Goal: Information Seeking & Learning: Learn about a topic

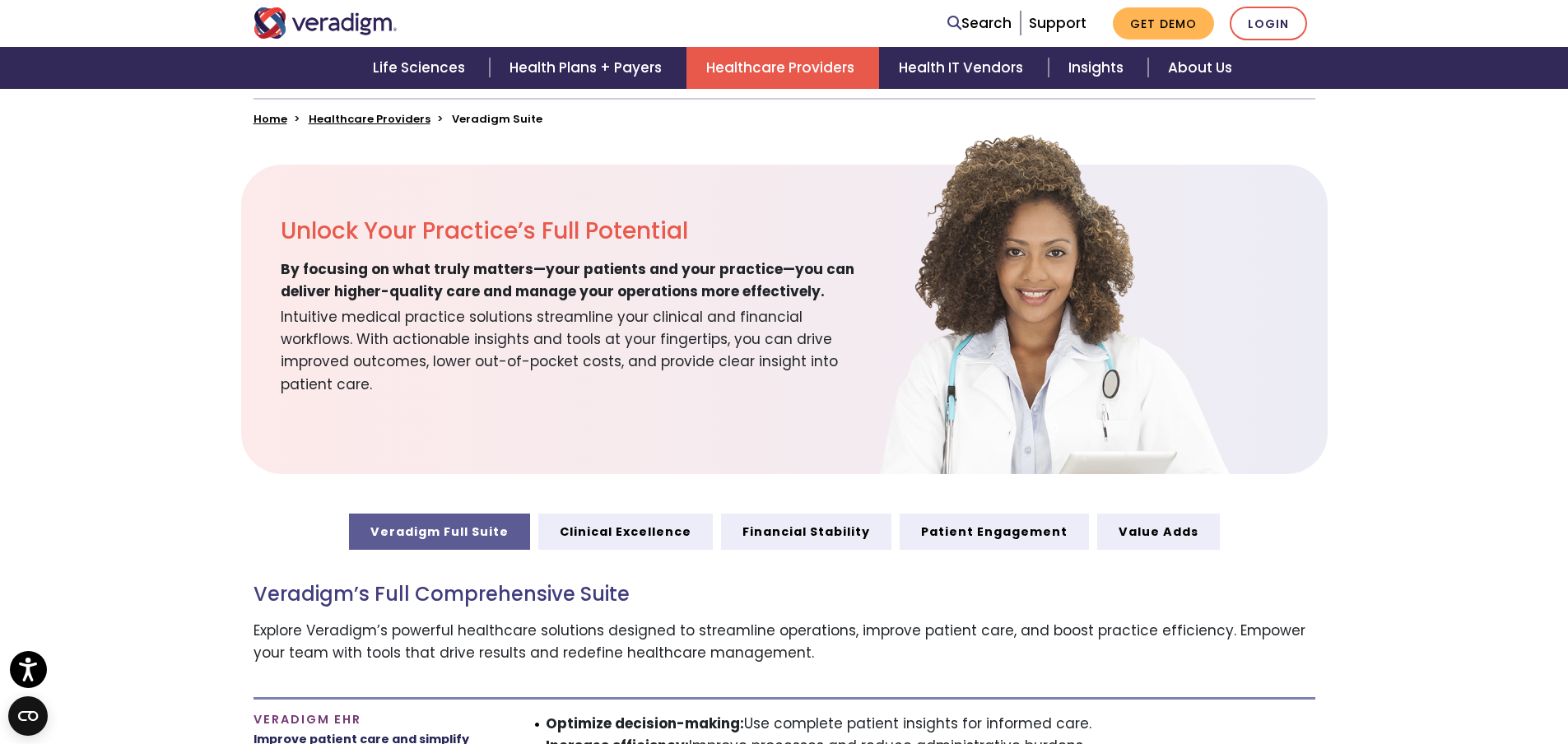
scroll to position [576, 0]
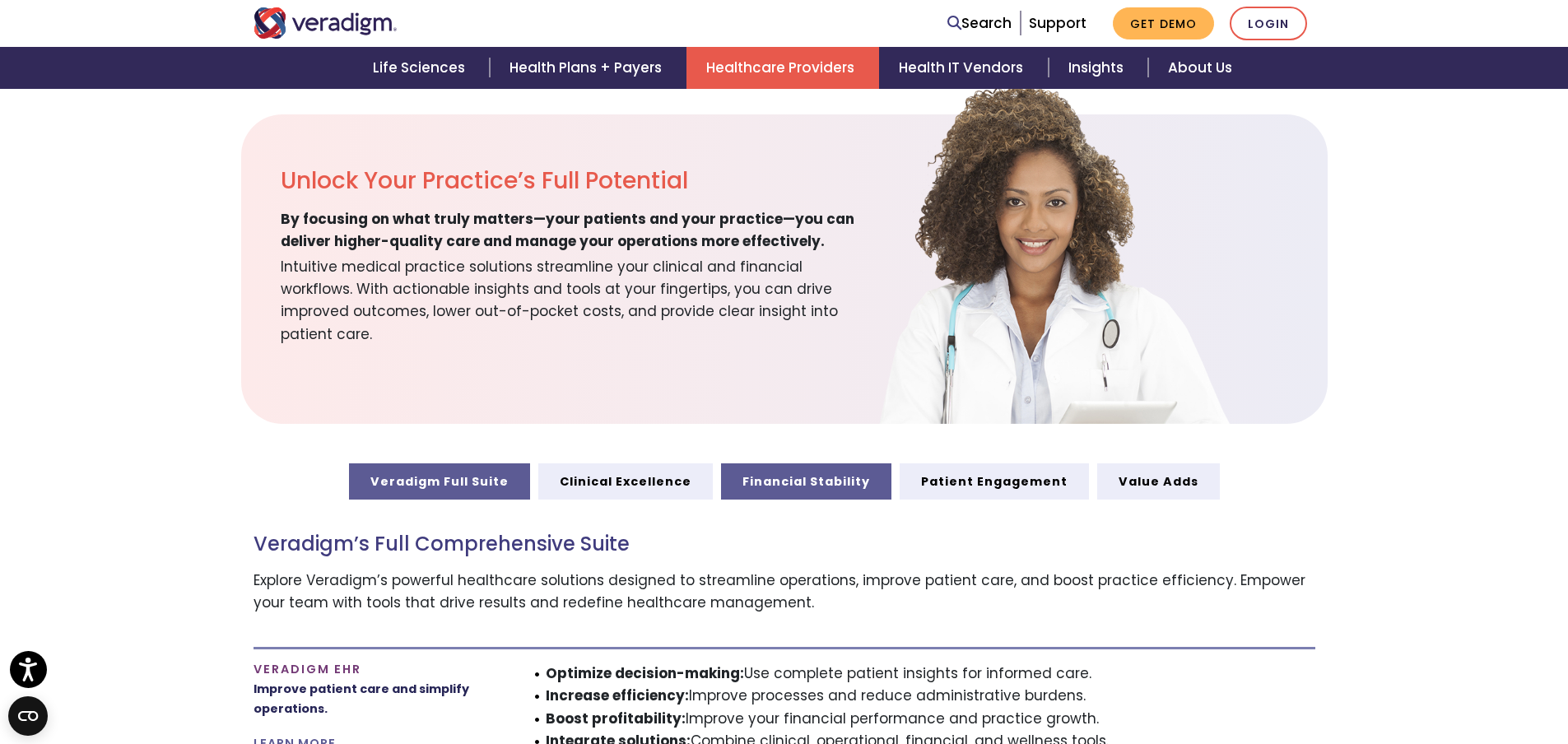
click at [776, 487] on link "Financial Stability" at bounding box center [807, 481] width 171 height 36
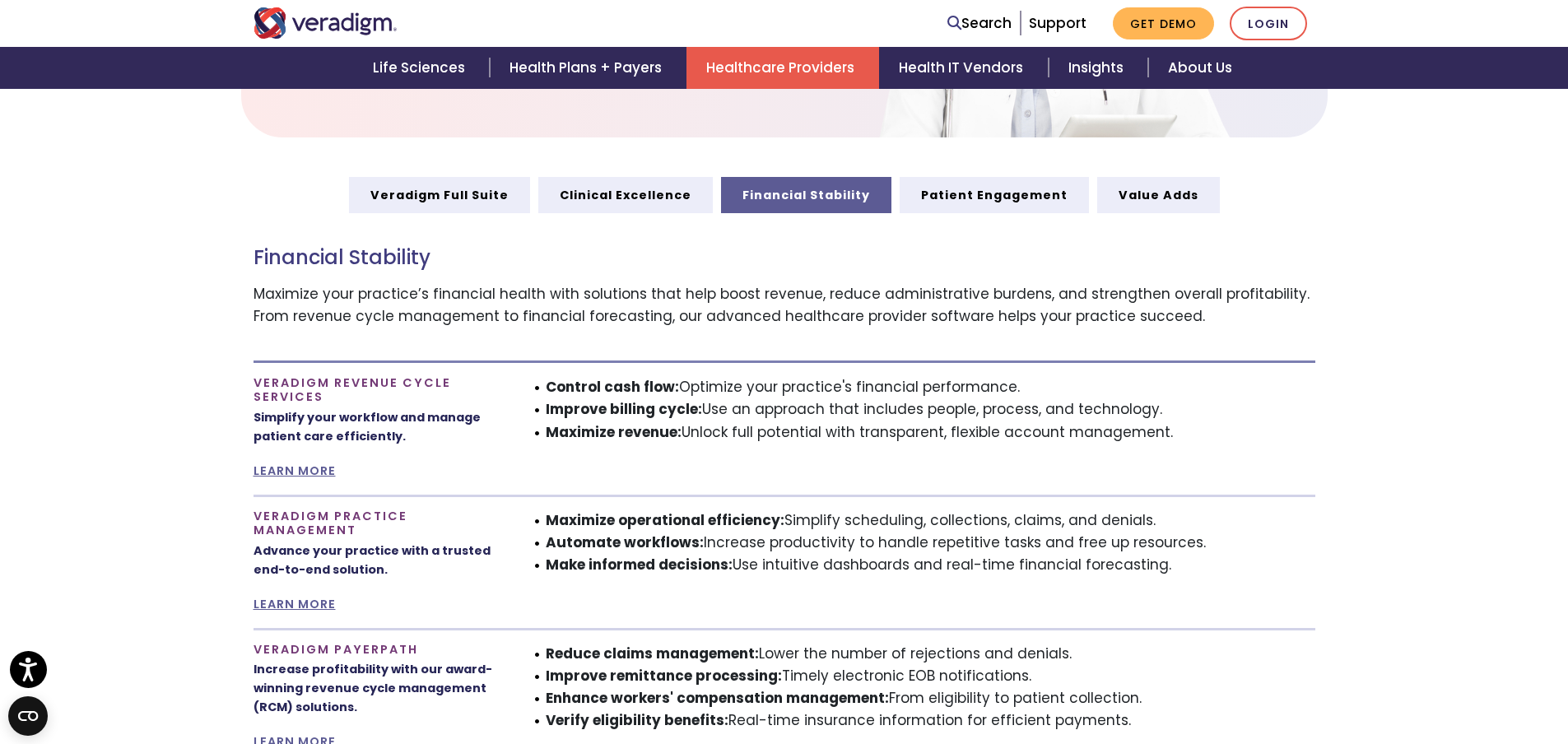
scroll to position [756, 0]
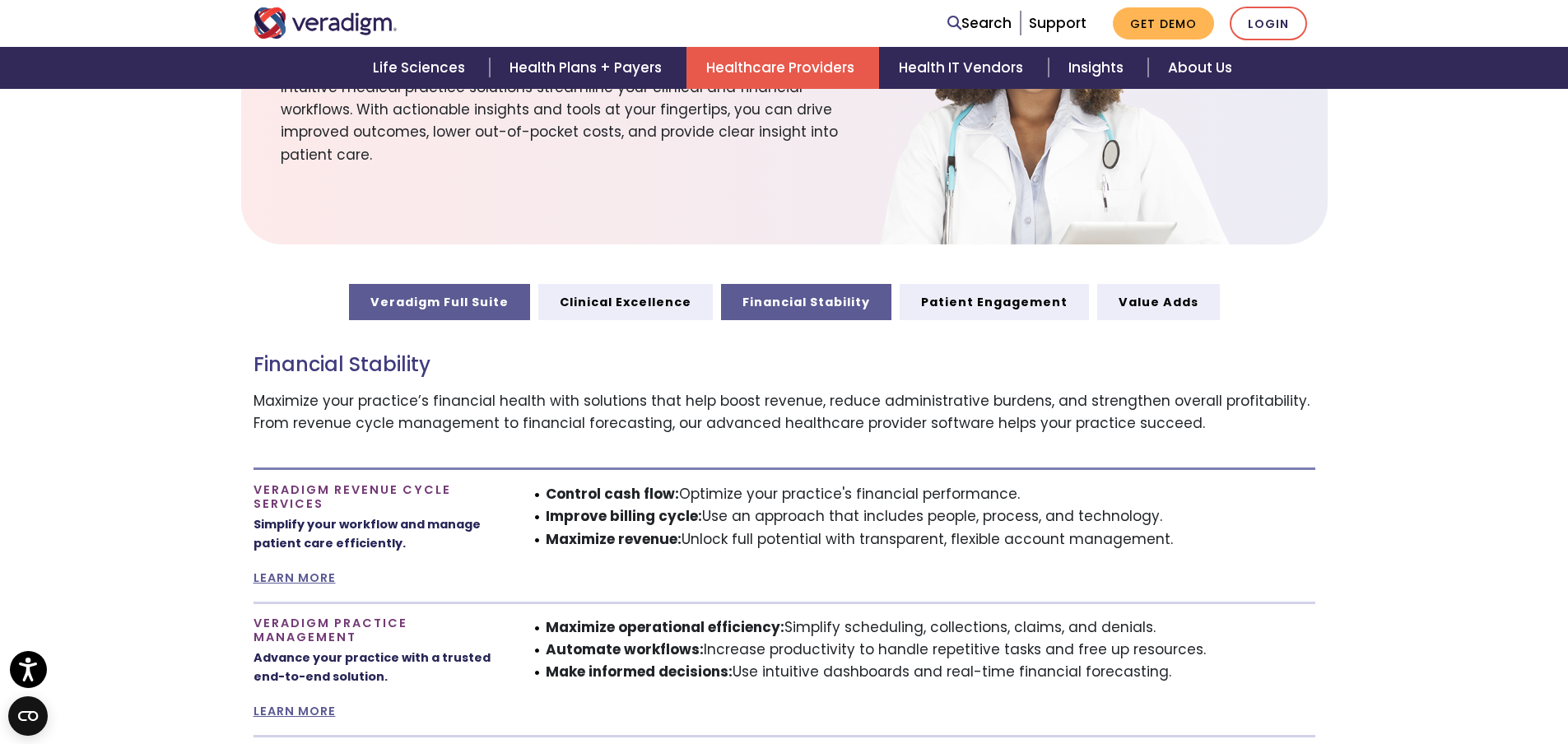
click at [447, 297] on link "Veradigm Full Suite" at bounding box center [439, 302] width 181 height 36
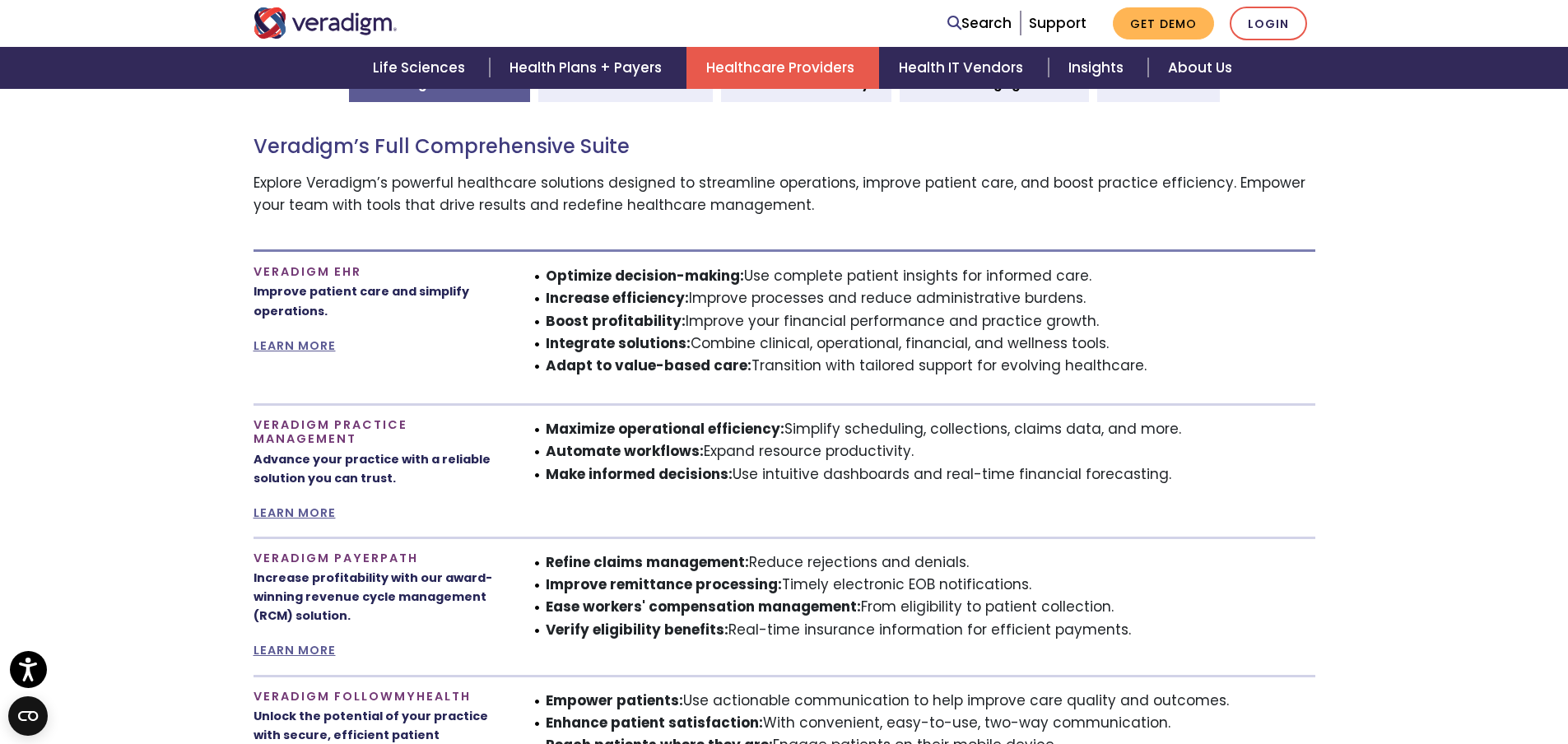
scroll to position [1003, 0]
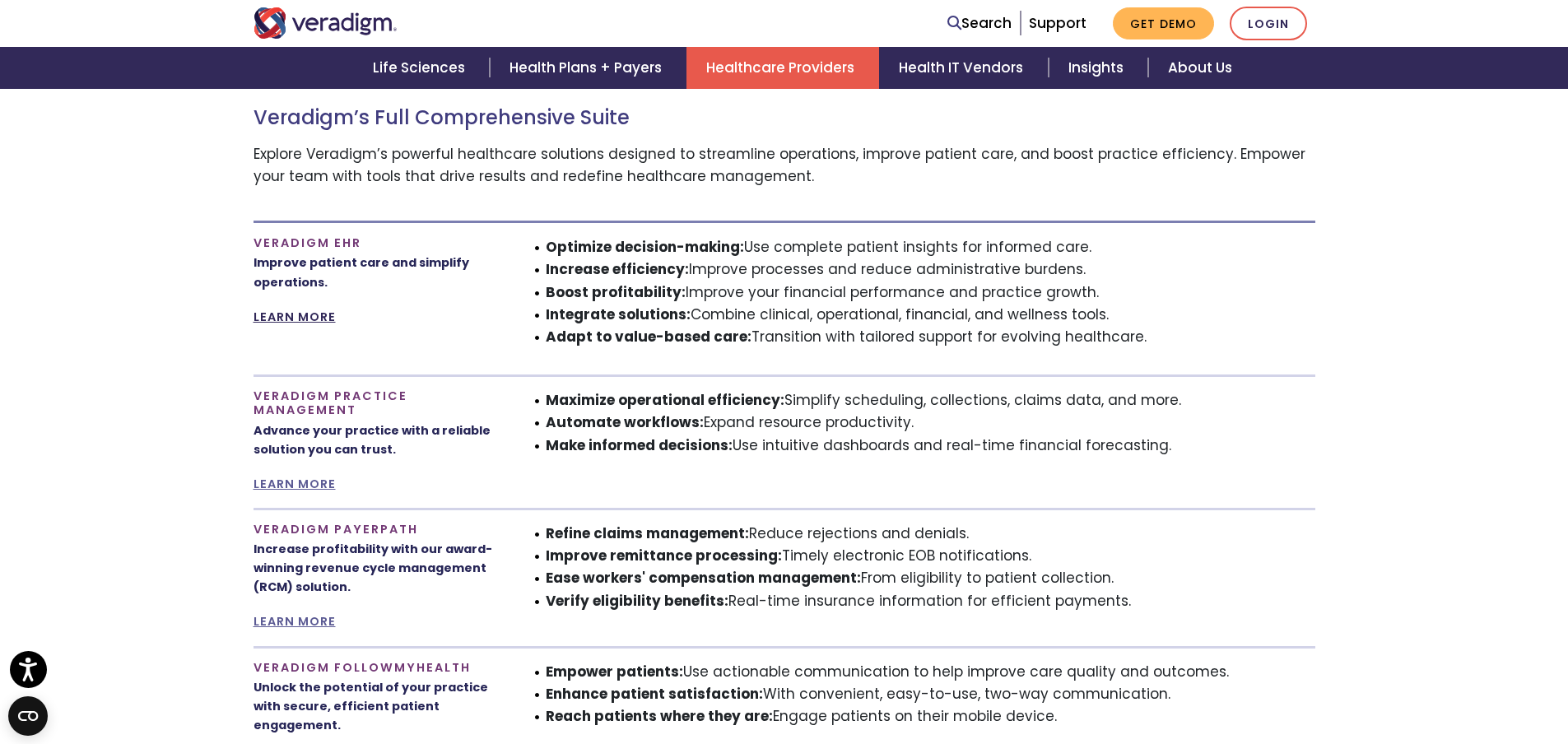
click at [315, 320] on link "LEARN MORE" at bounding box center [295, 317] width 82 height 17
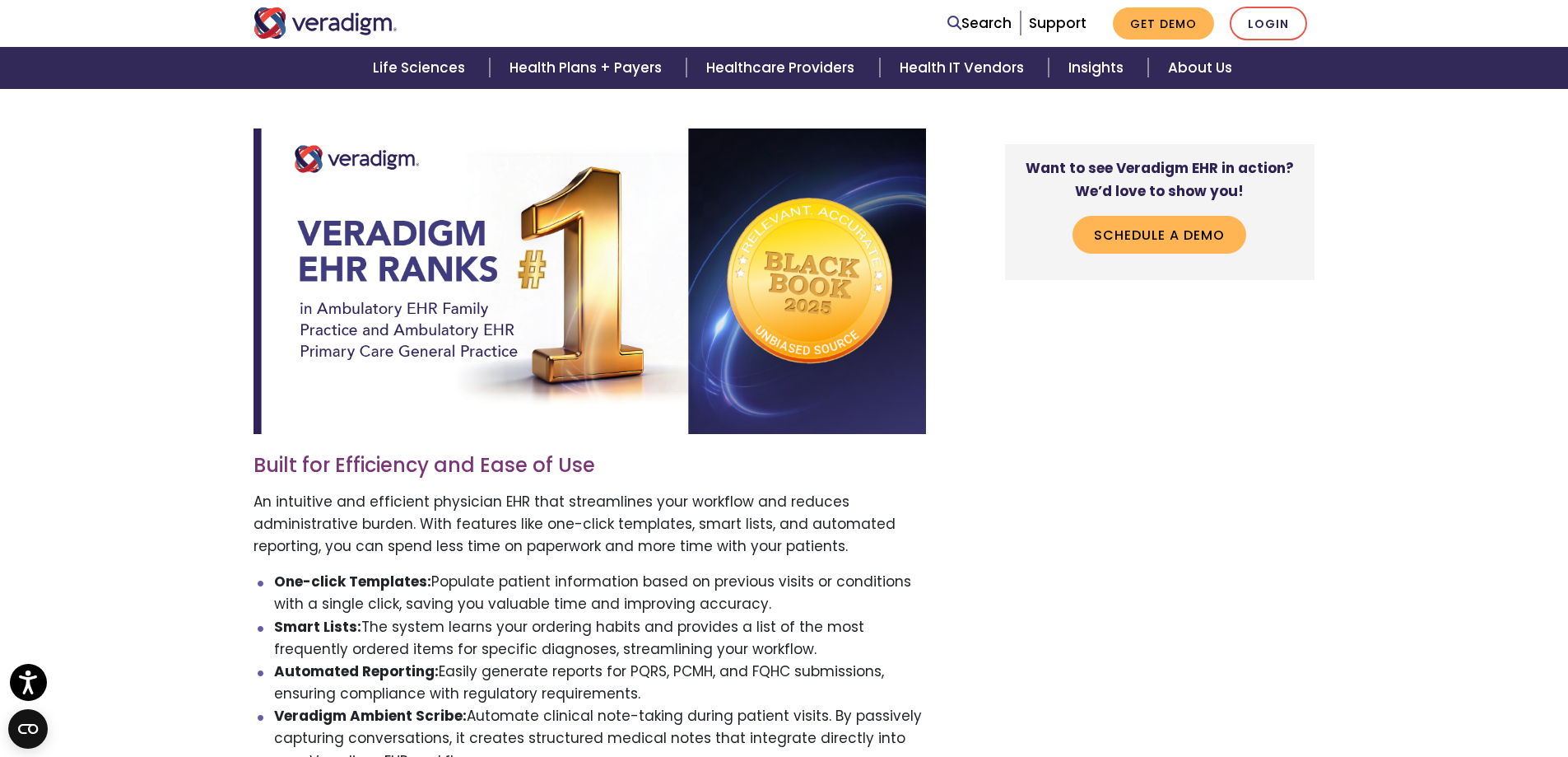
scroll to position [659, 0]
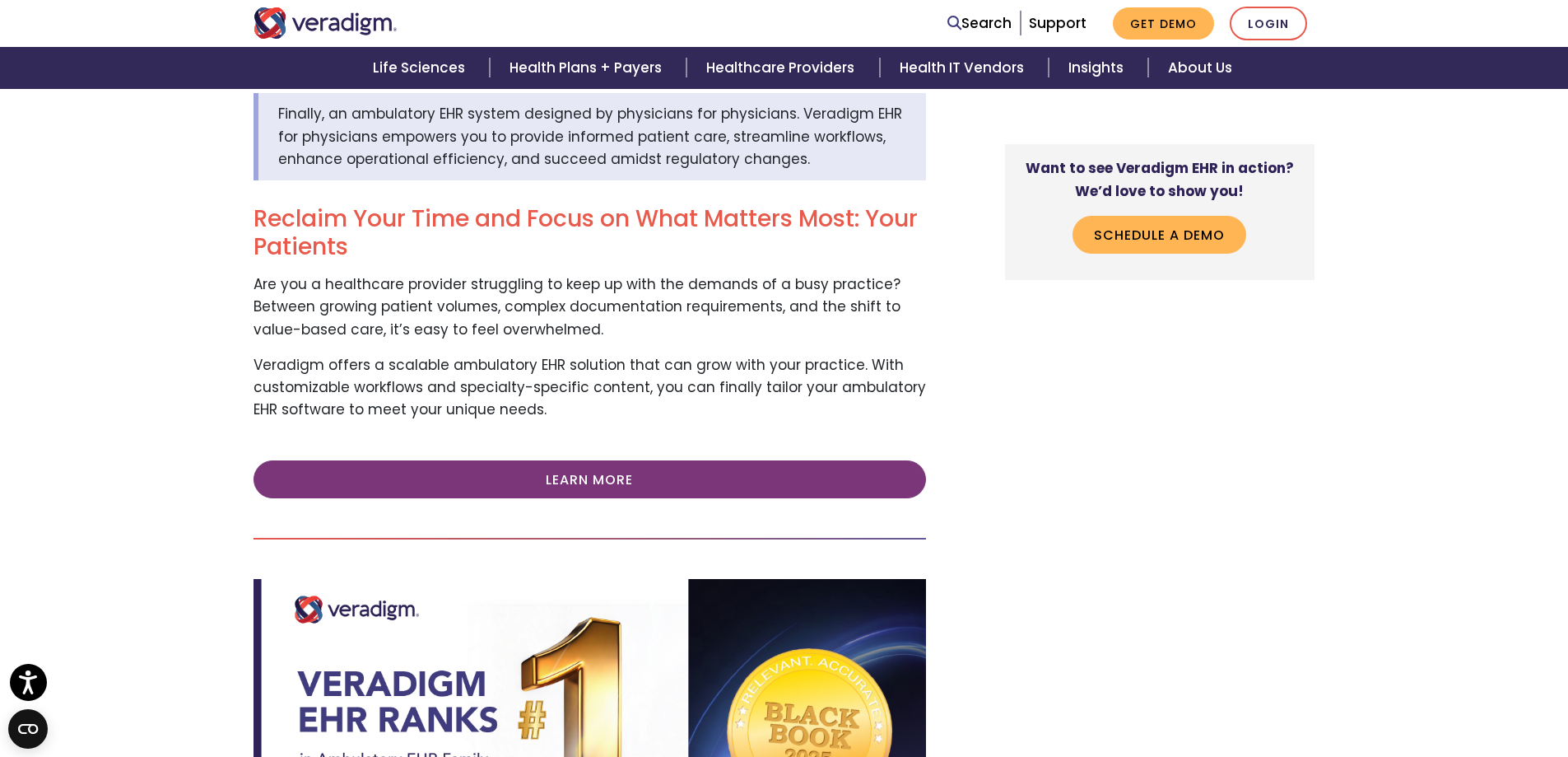
scroll to position [202, 0]
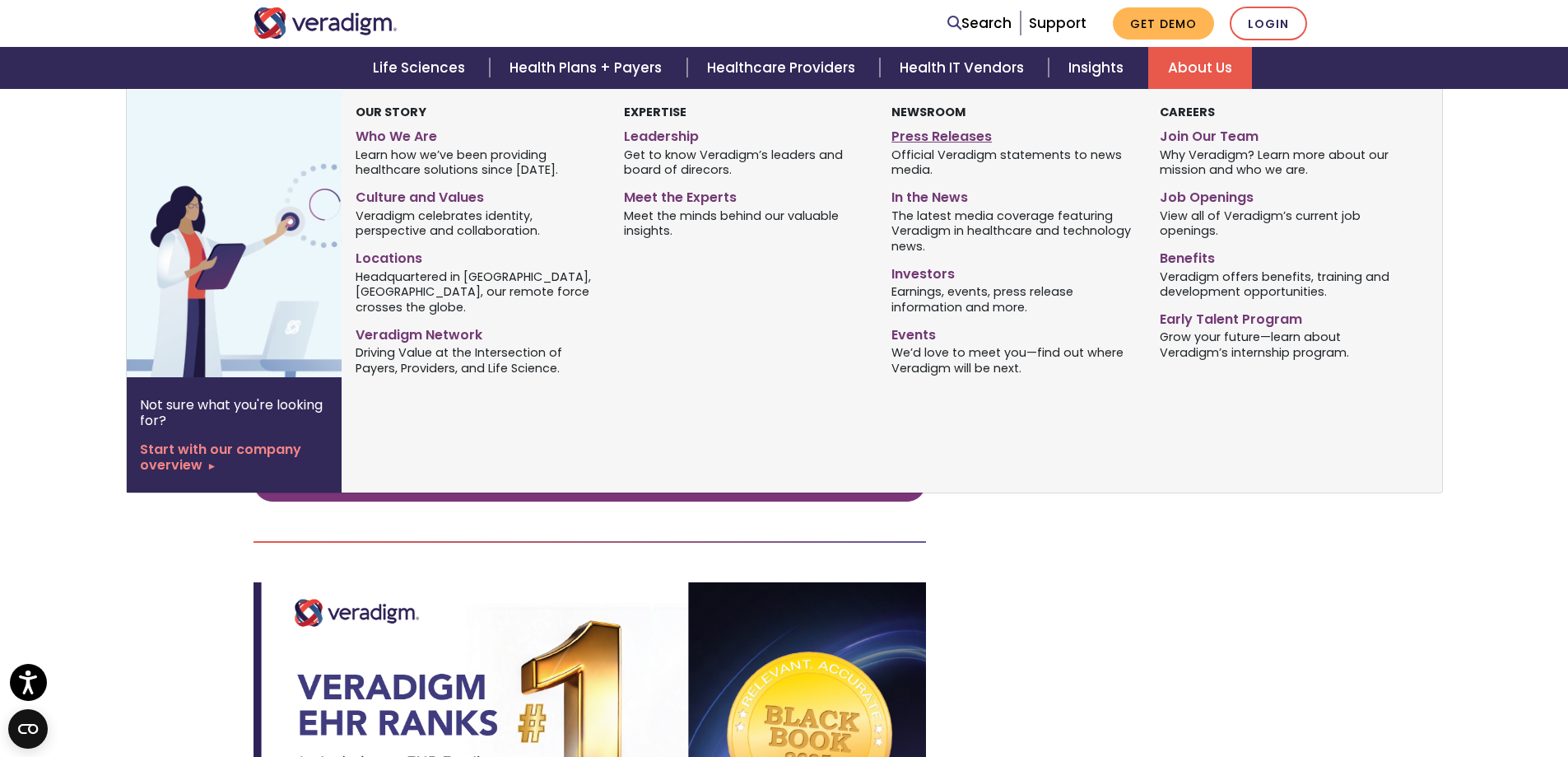
click at [944, 136] on link "Press Releases" at bounding box center [1013, 133] width 243 height 24
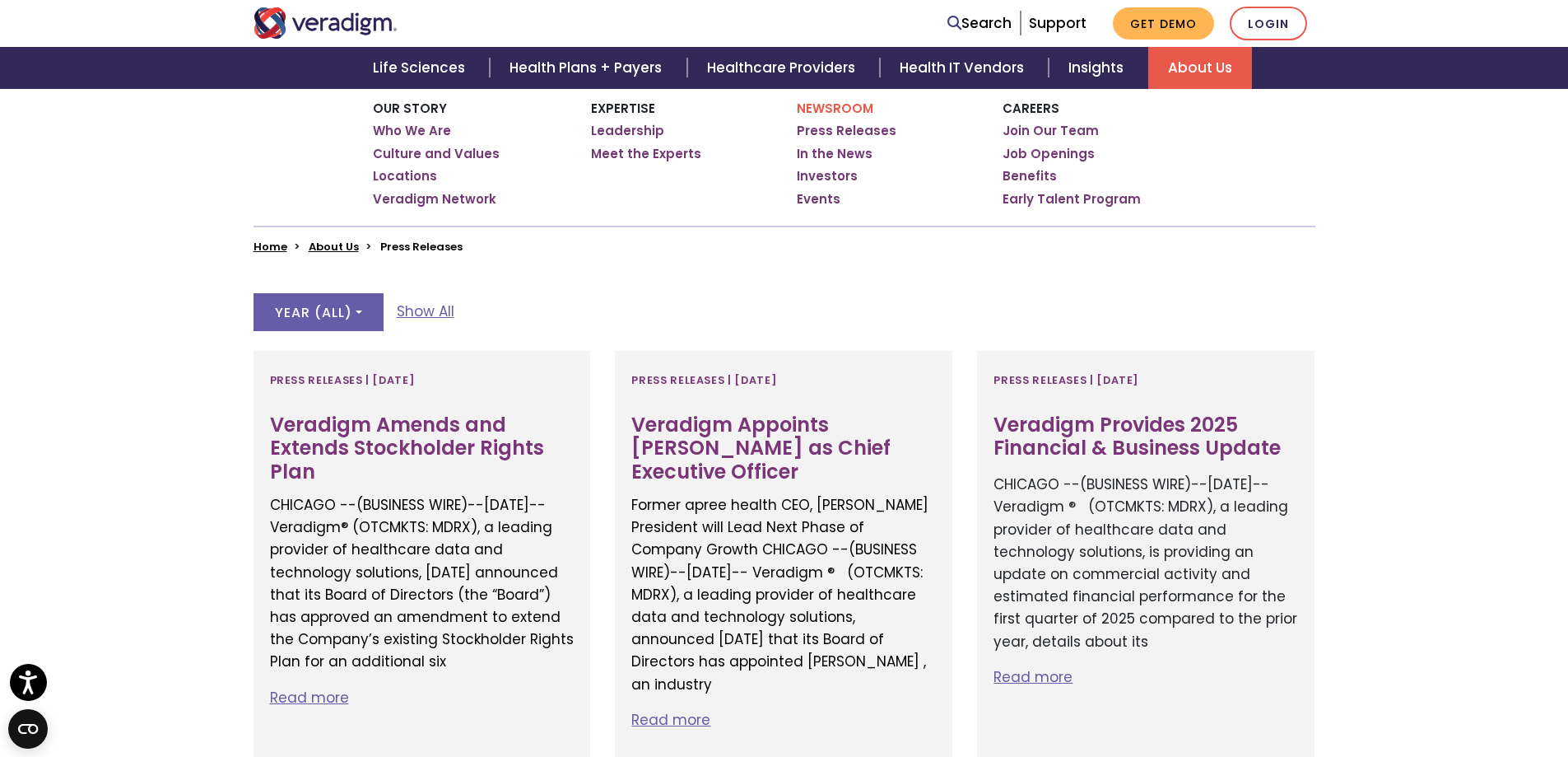
scroll to position [165, 0]
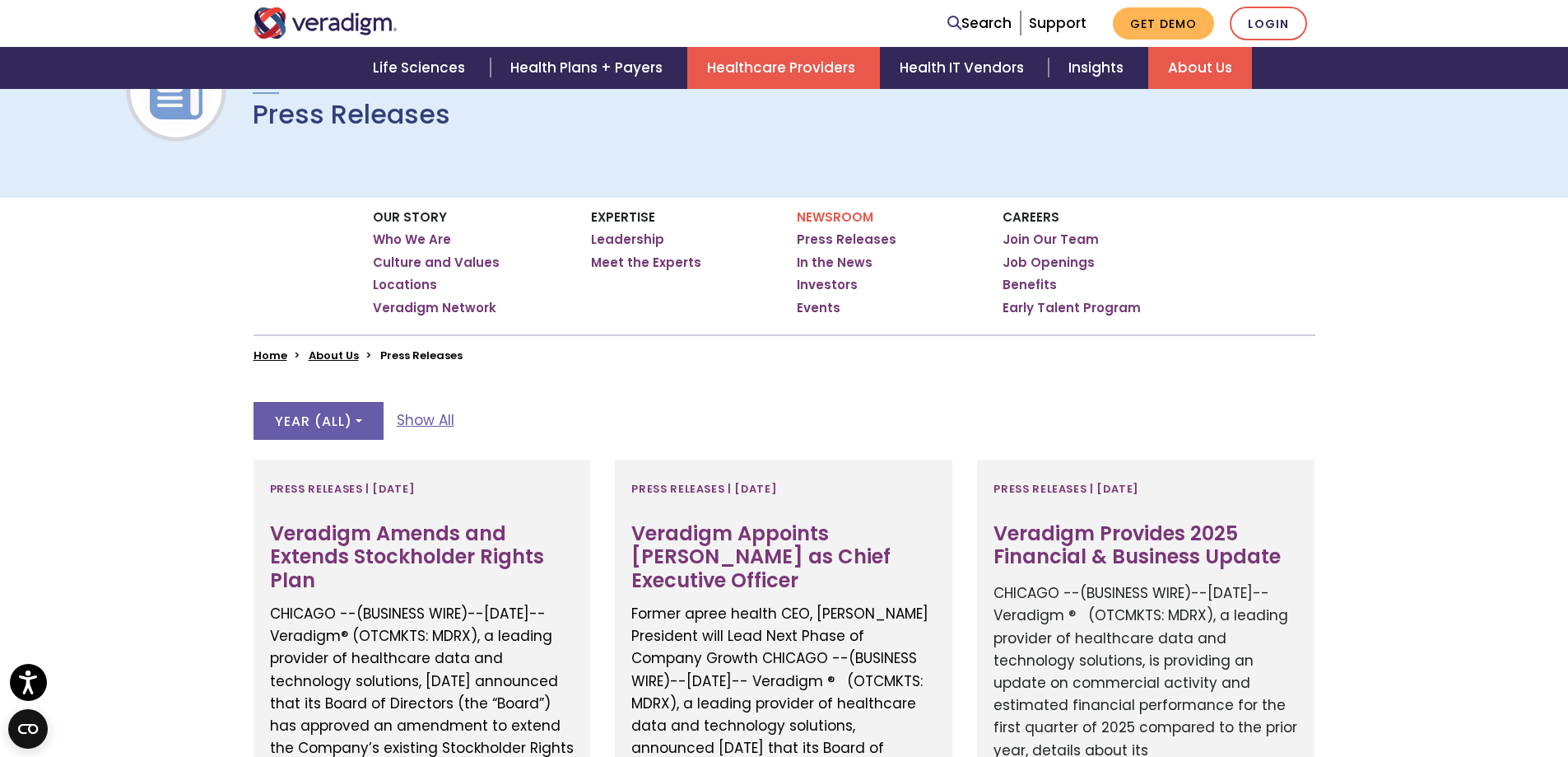
click at [763, 73] on link "Healthcare Providers" at bounding box center [783, 68] width 193 height 42
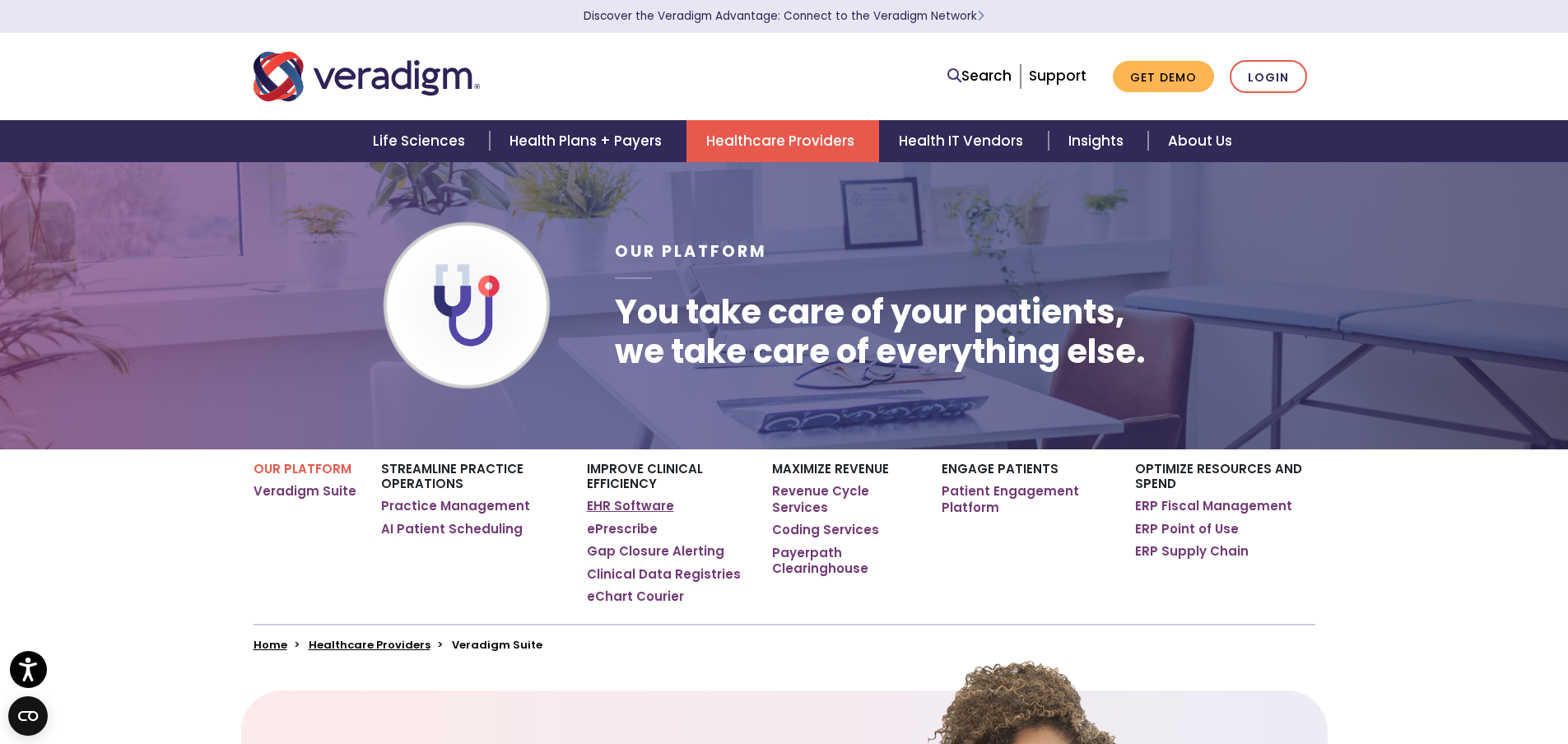
click at [594, 504] on link "EHR Software" at bounding box center [630, 506] width 87 height 17
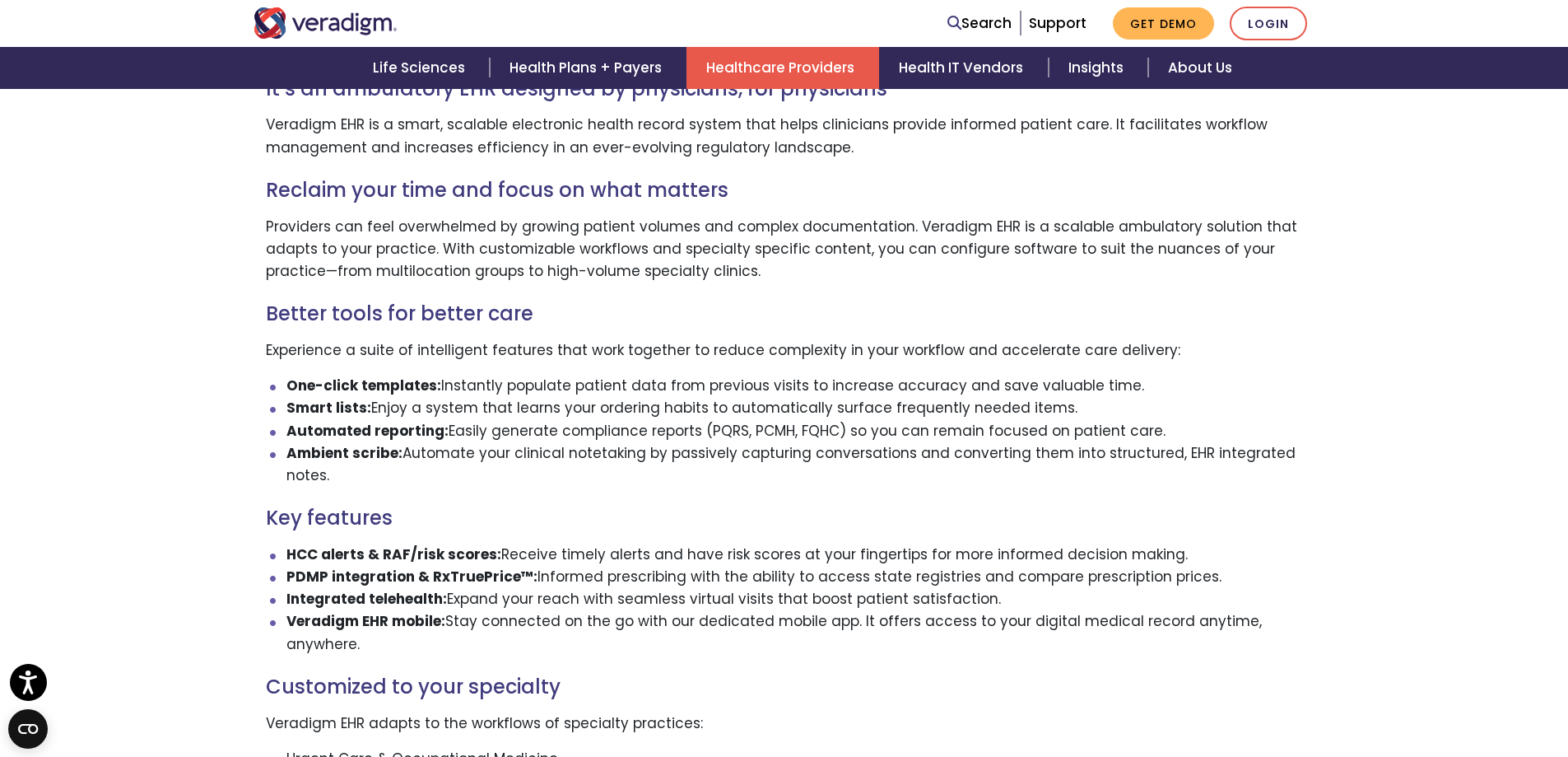
scroll to position [1153, 0]
